Goal: Information Seeking & Learning: Learn about a topic

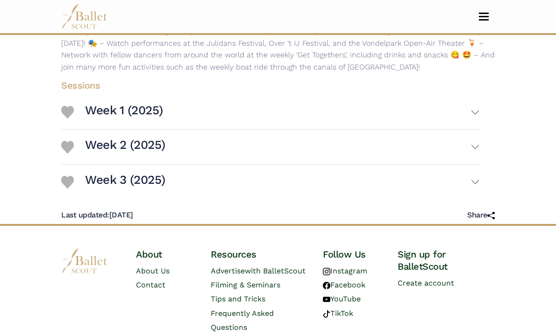
scroll to position [221, 0]
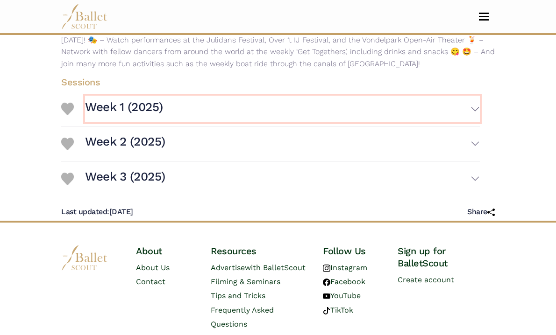
click at [480, 96] on button "Week 1 (2025)" at bounding box center [282, 109] width 395 height 27
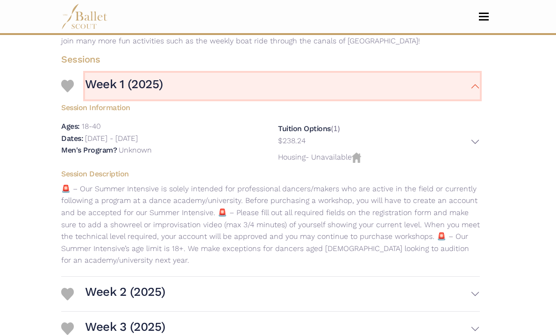
scroll to position [249, 0]
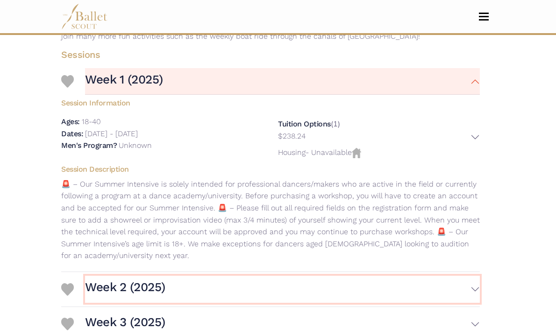
click at [480, 276] on button "Week 2 (2025)" at bounding box center [282, 289] width 395 height 27
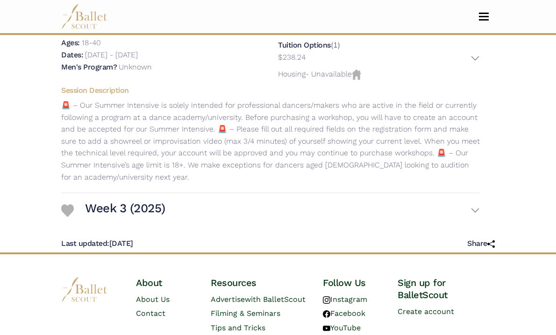
scroll to position [544, 0]
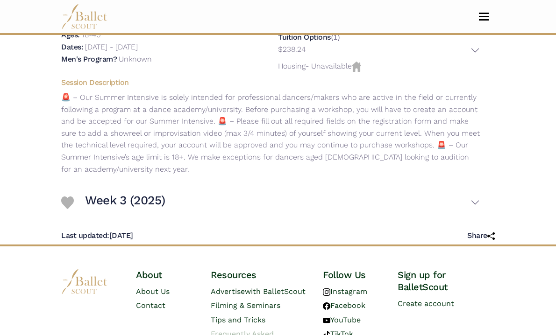
click at [270, 330] on span "Frequently Asked Questions" at bounding box center [242, 341] width 63 height 23
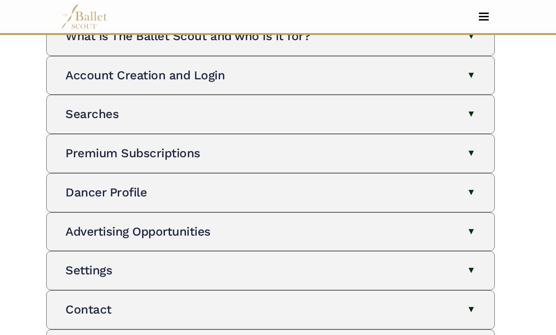
scroll to position [93, 0]
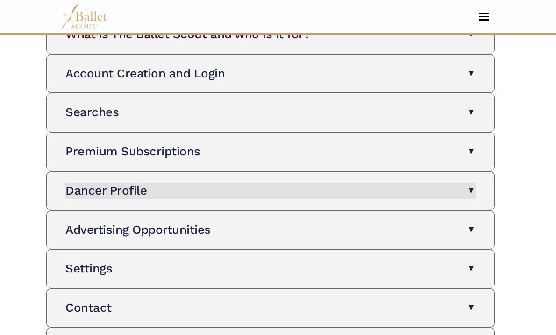
click at [475, 197] on button "Dancer Profile" at bounding box center [270, 191] width 410 height 16
